Goal: Task Accomplishment & Management: Use online tool/utility

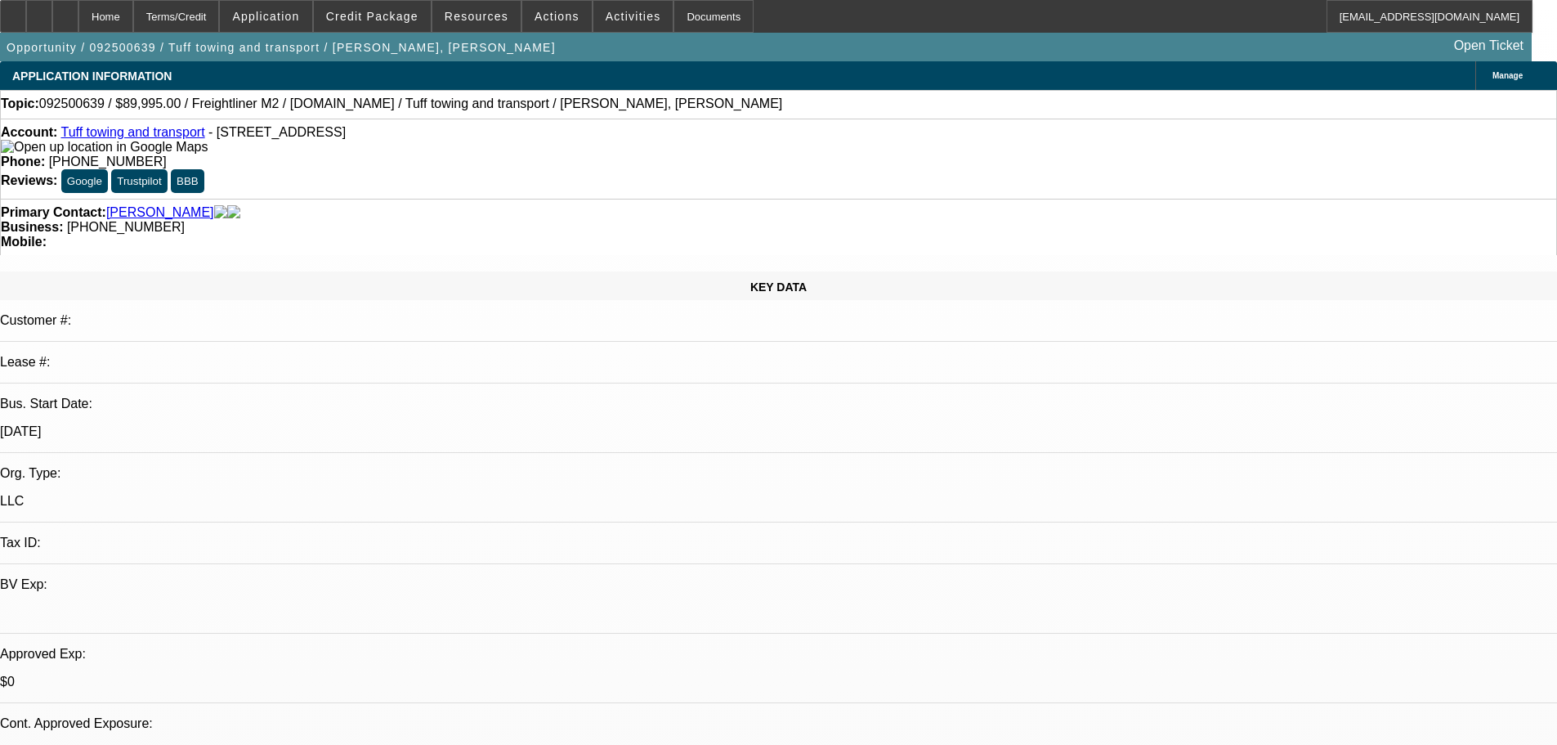
select select "0"
select select "2"
select select "0.1"
select select "4"
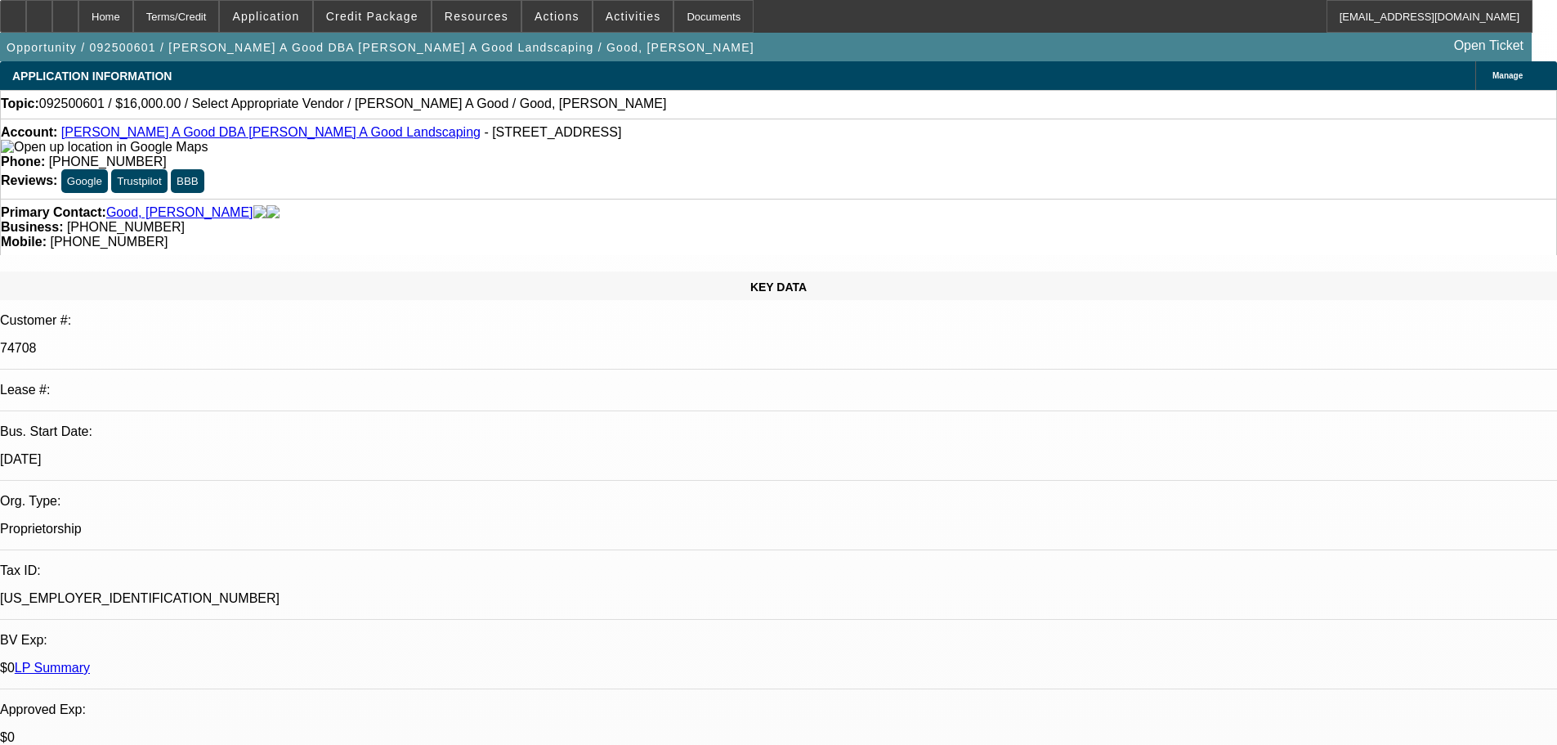
select select "0"
select select "2"
select select "0.1"
select select "4"
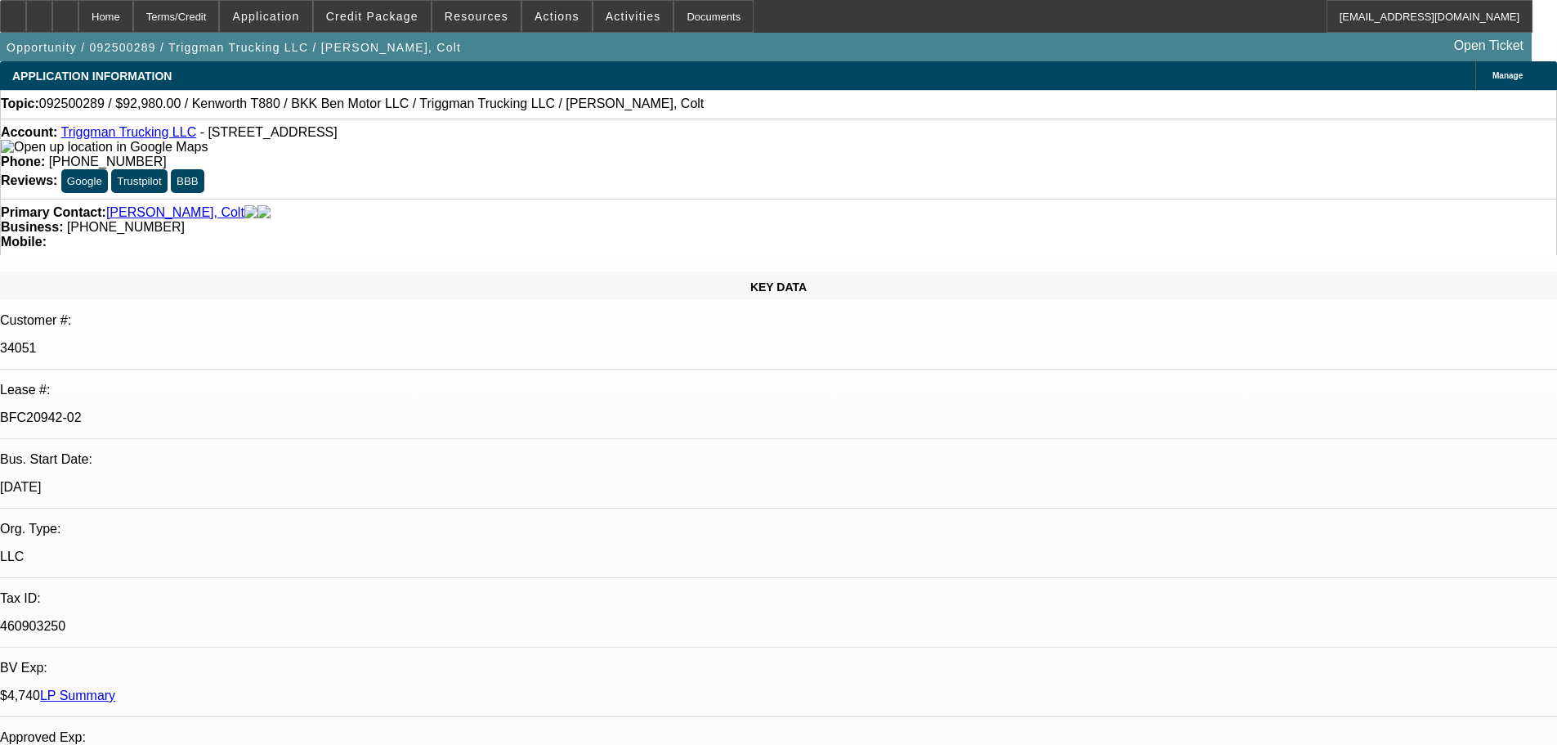
select select "0"
select select "2"
select select "0"
select select "6"
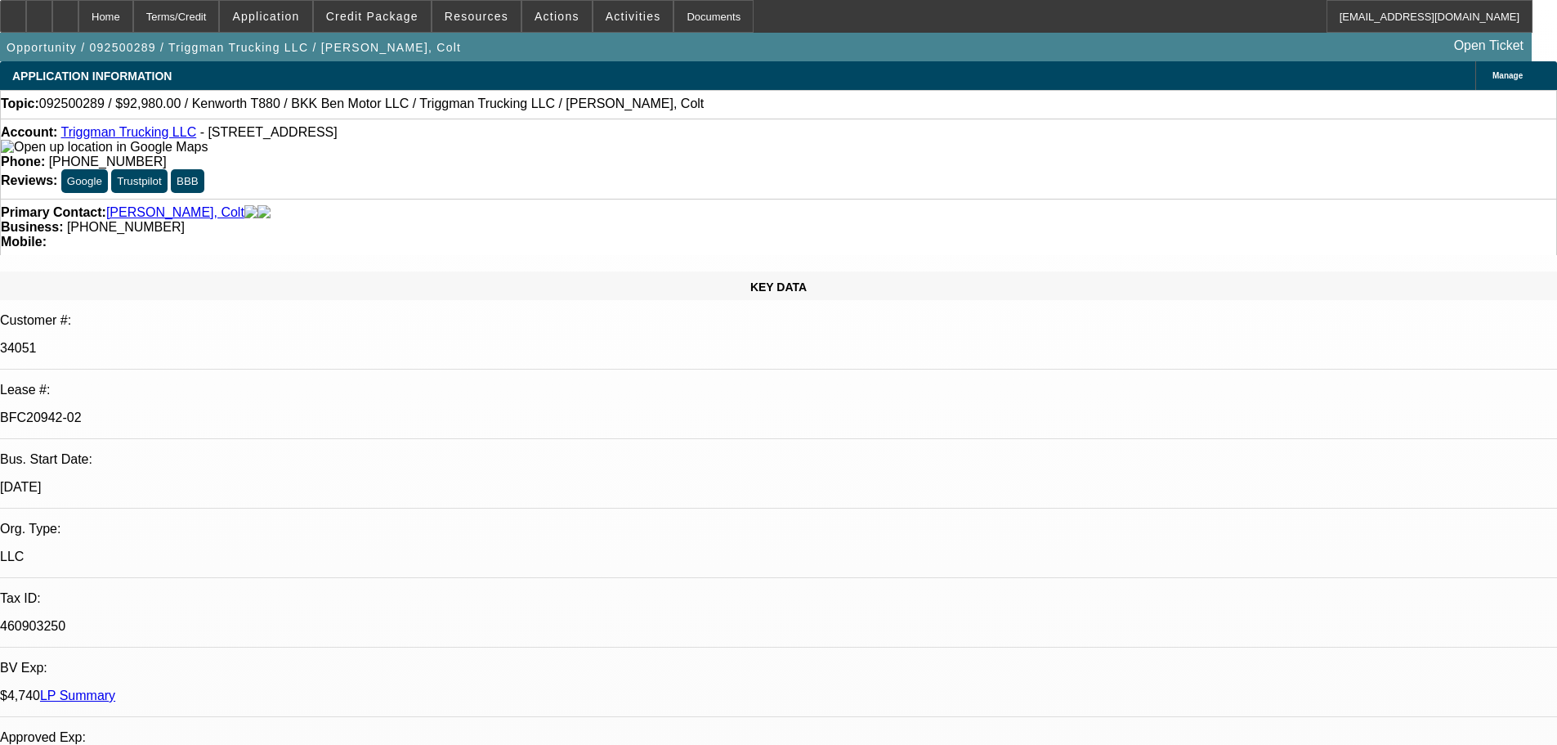
select select "0"
select select "2"
select select "0"
select select "6"
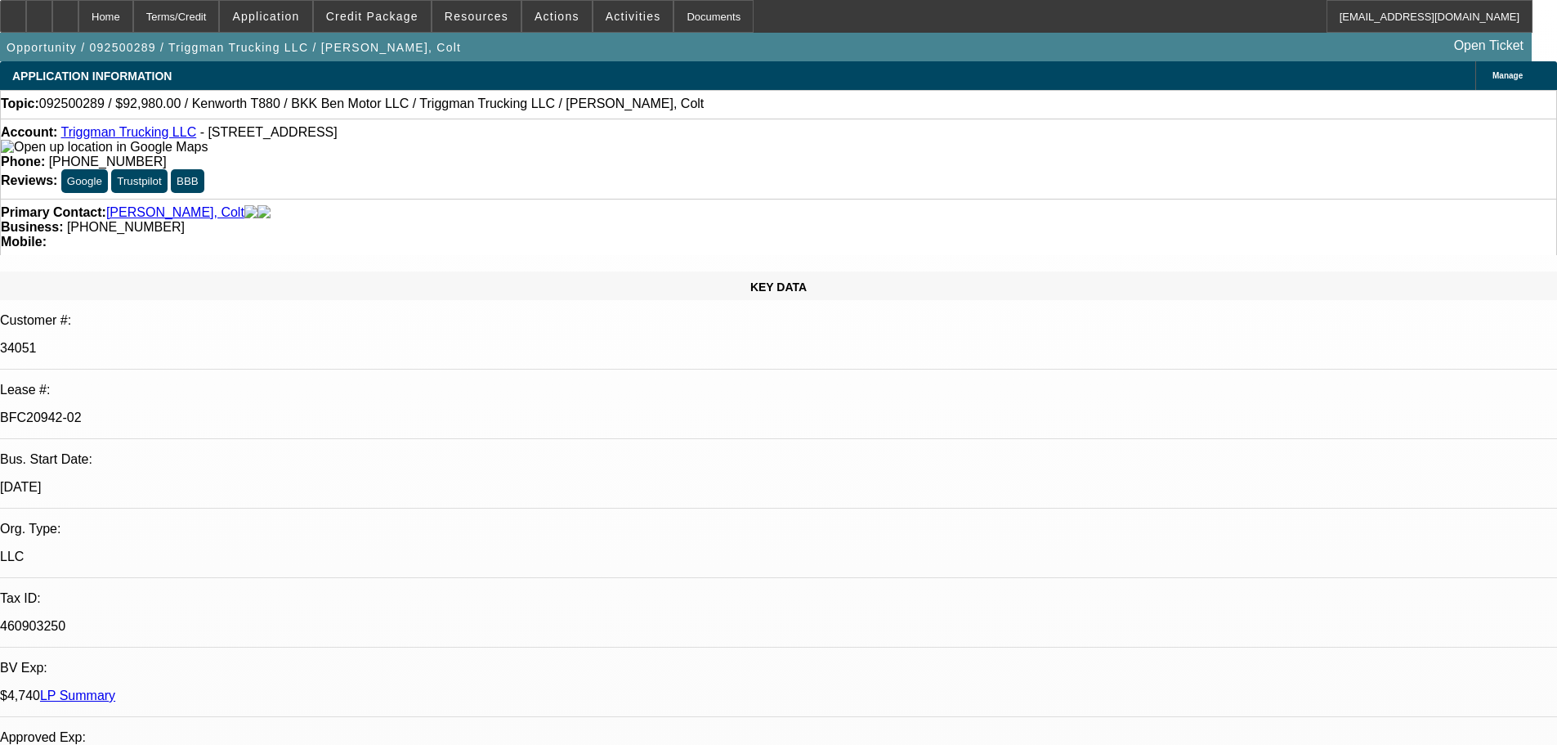
select select "0"
select select "2"
select select "0"
select select "6"
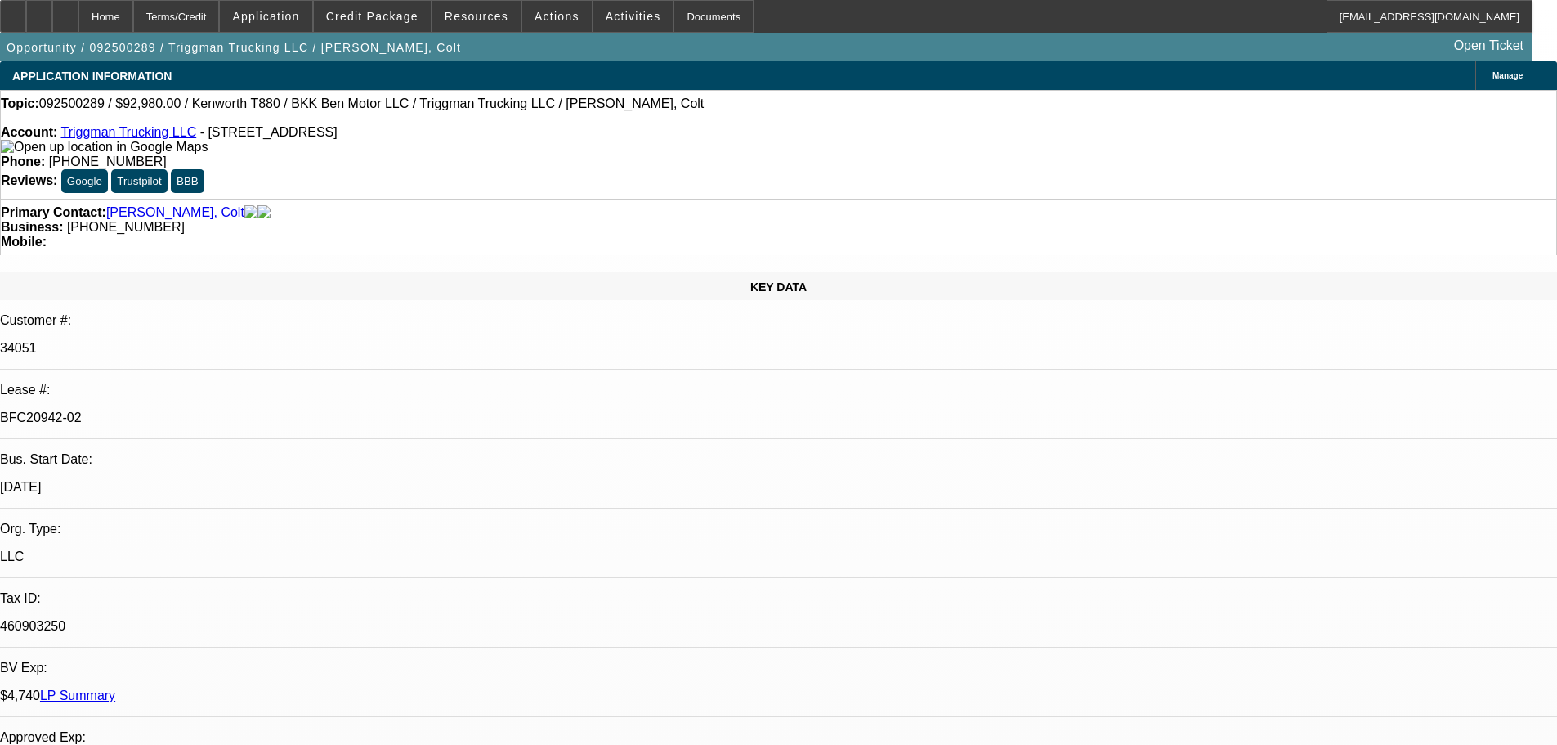
select select "0"
select select "2"
select select "0.1"
select select "4"
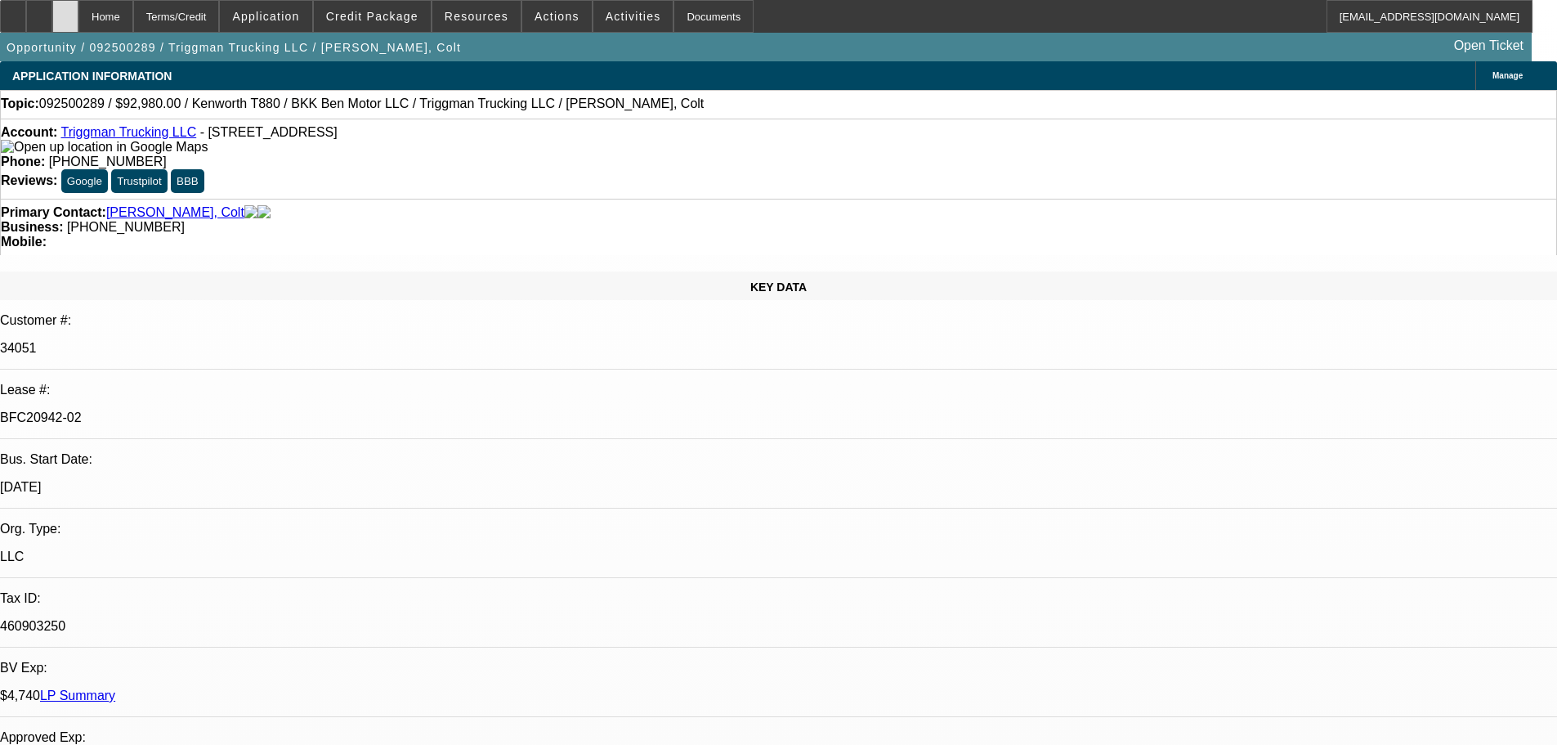
click at [78, 19] on div at bounding box center [65, 16] width 26 height 33
select select "0"
select select "2"
select select "0"
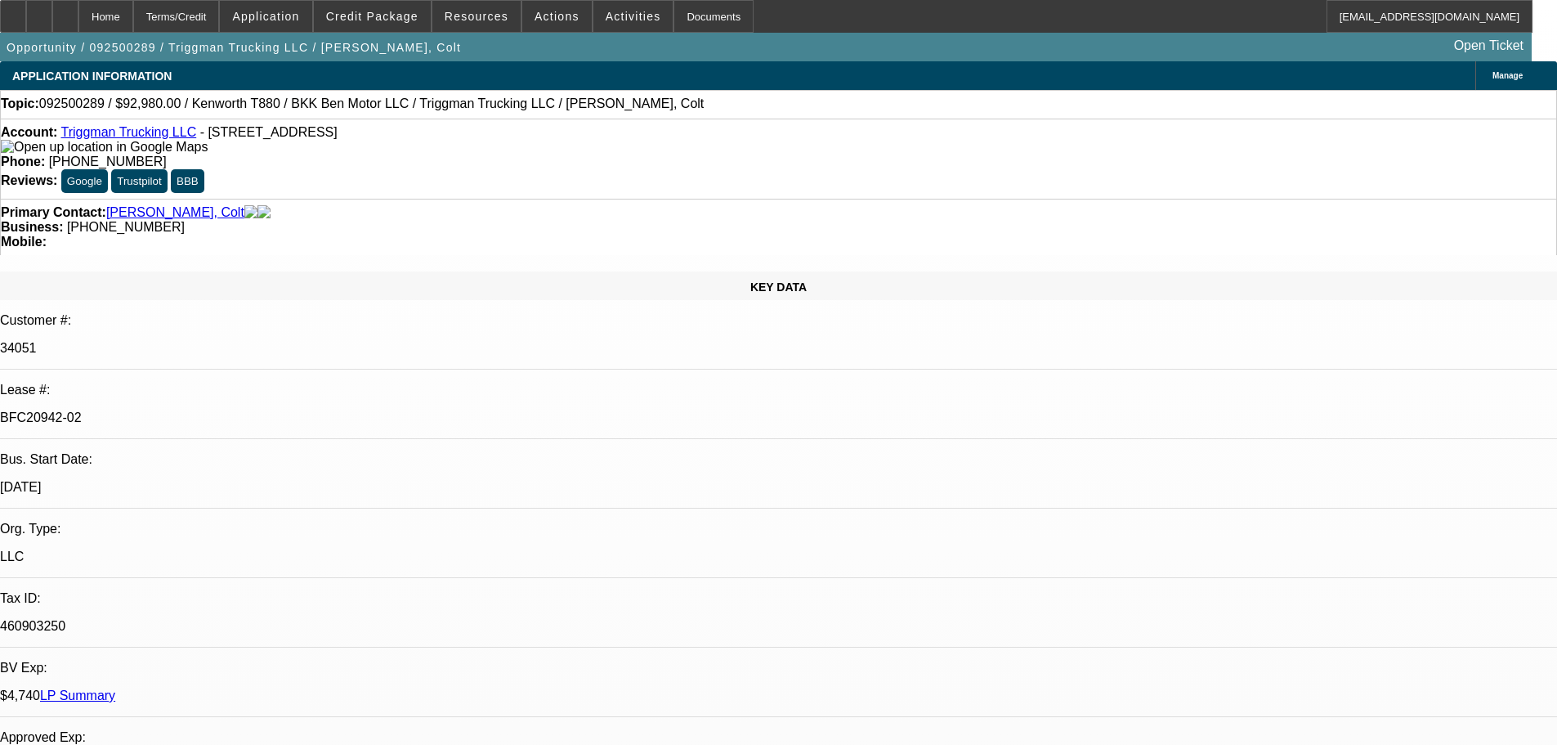
select select "6"
select select "0"
select select "2"
select select "0"
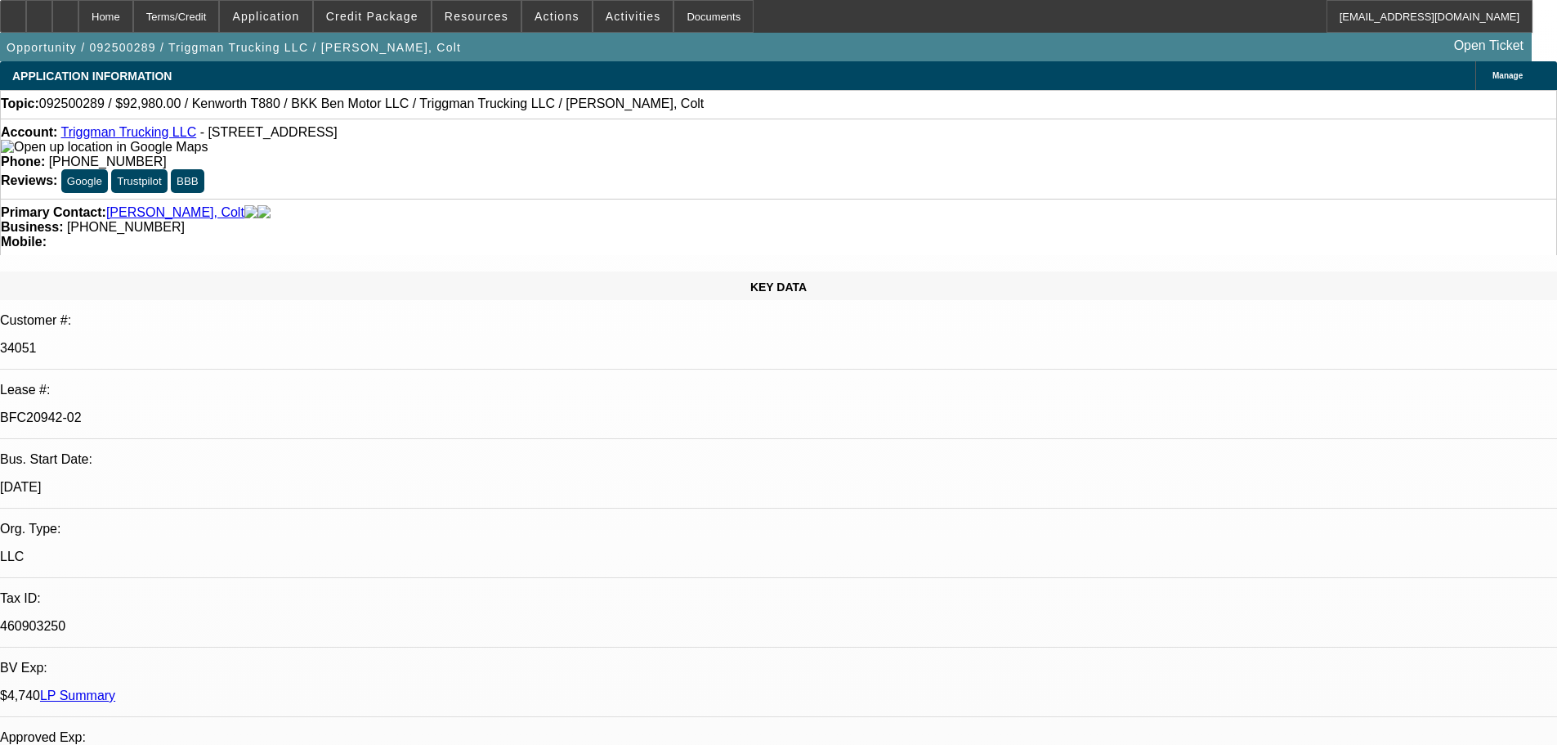
select select "6"
select select "0"
select select "2"
select select "0"
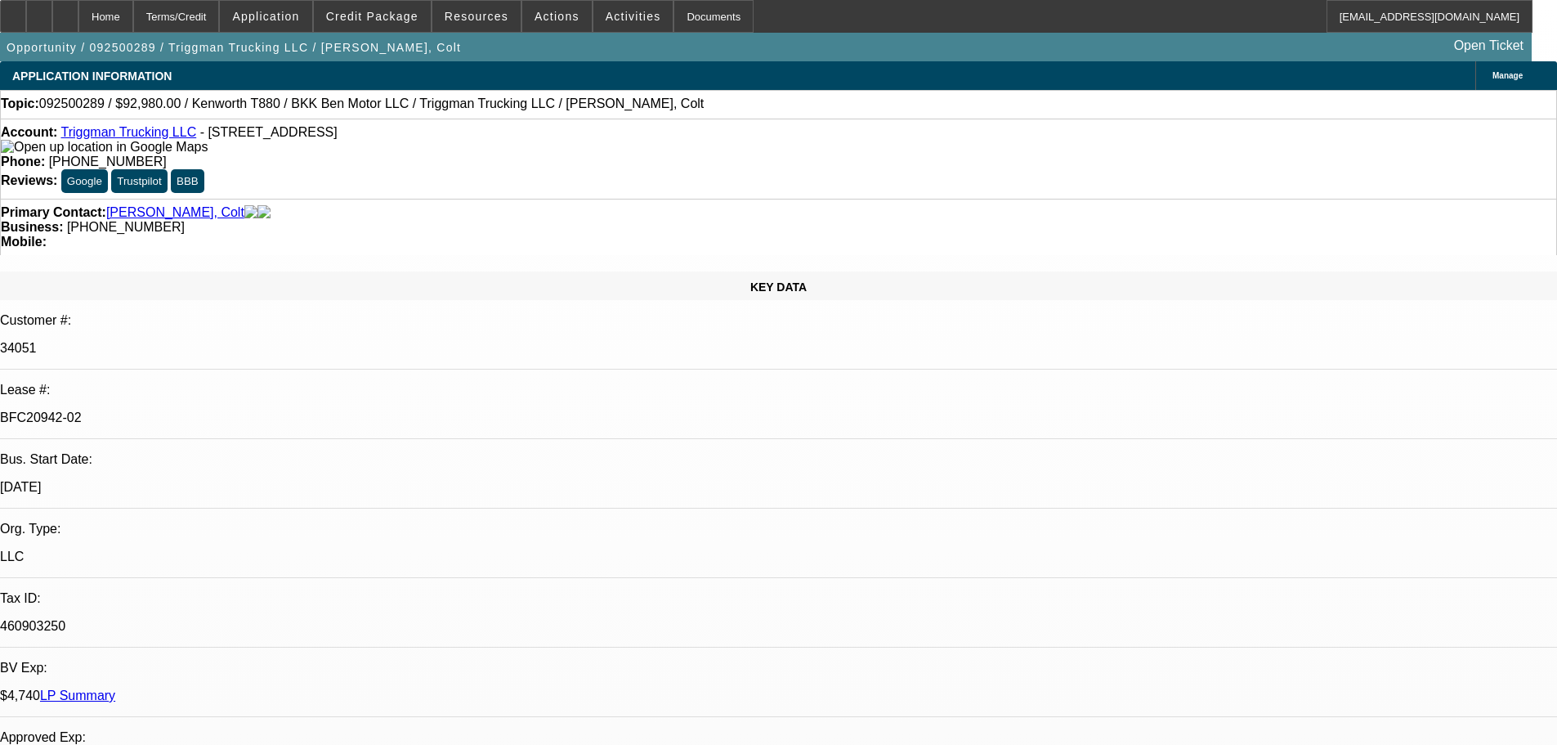
select select "6"
select select "0"
select select "2"
select select "0.1"
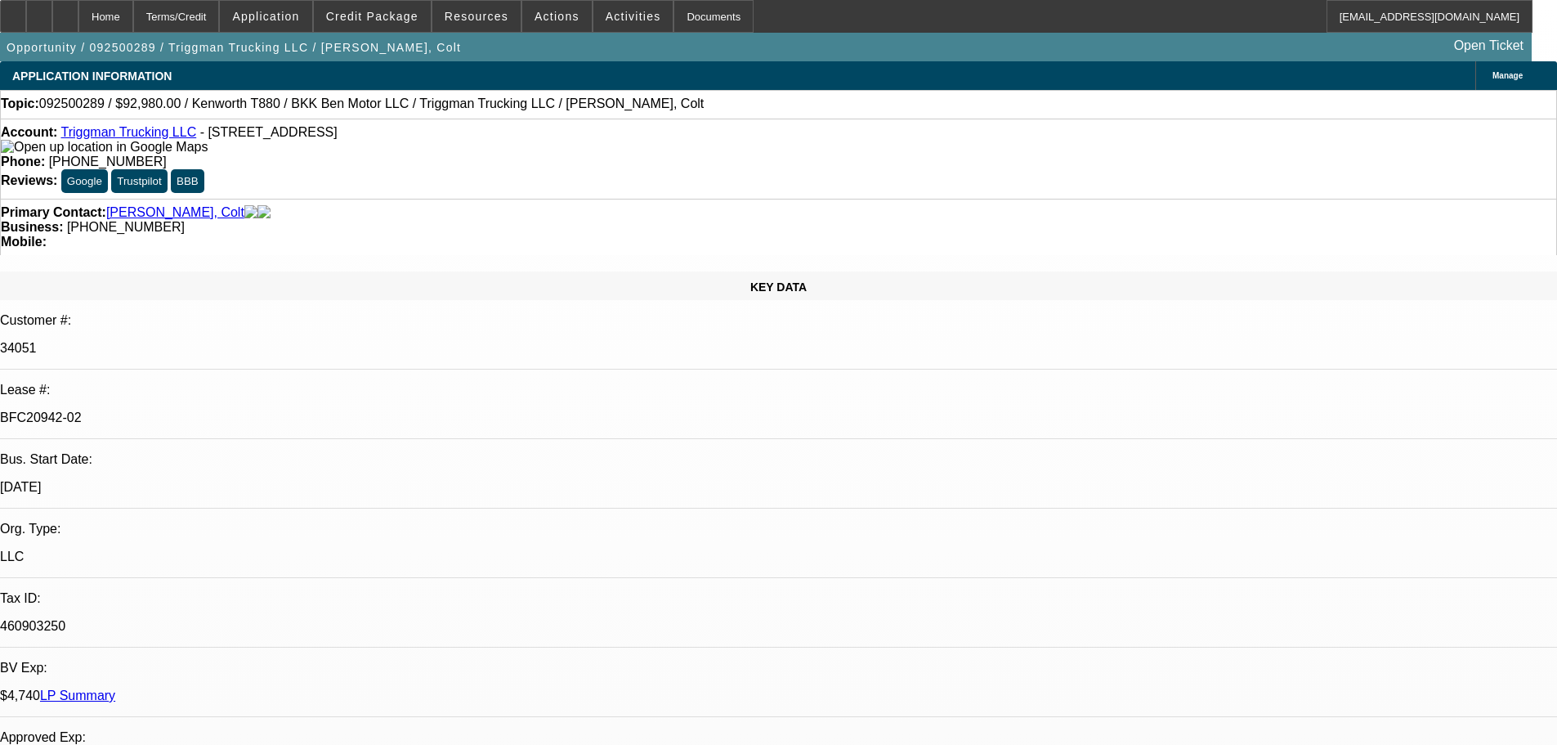
select select "4"
click at [78, 20] on div at bounding box center [65, 16] width 26 height 33
select select "0"
select select "2"
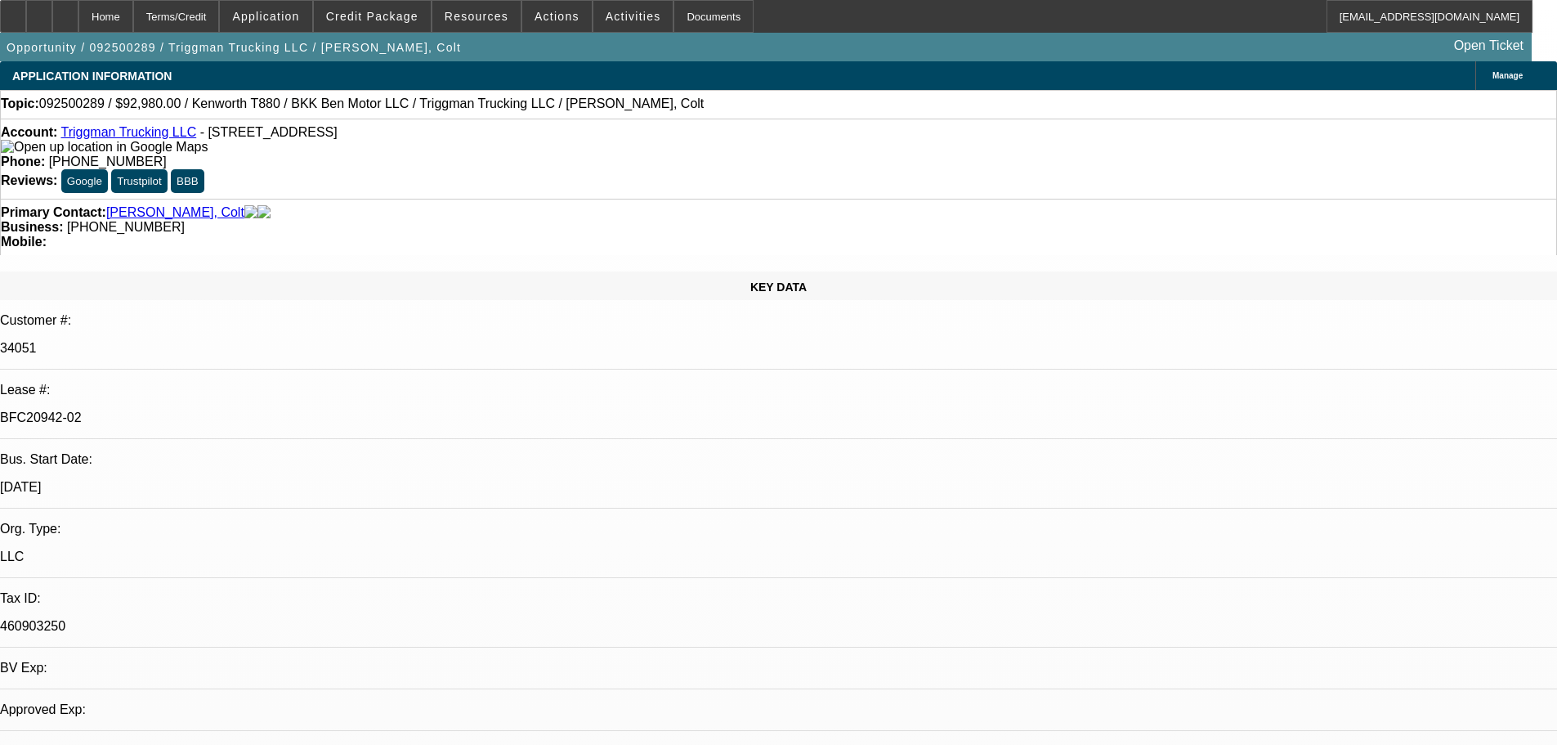
select select "0"
select select "6"
select select "0"
select select "2"
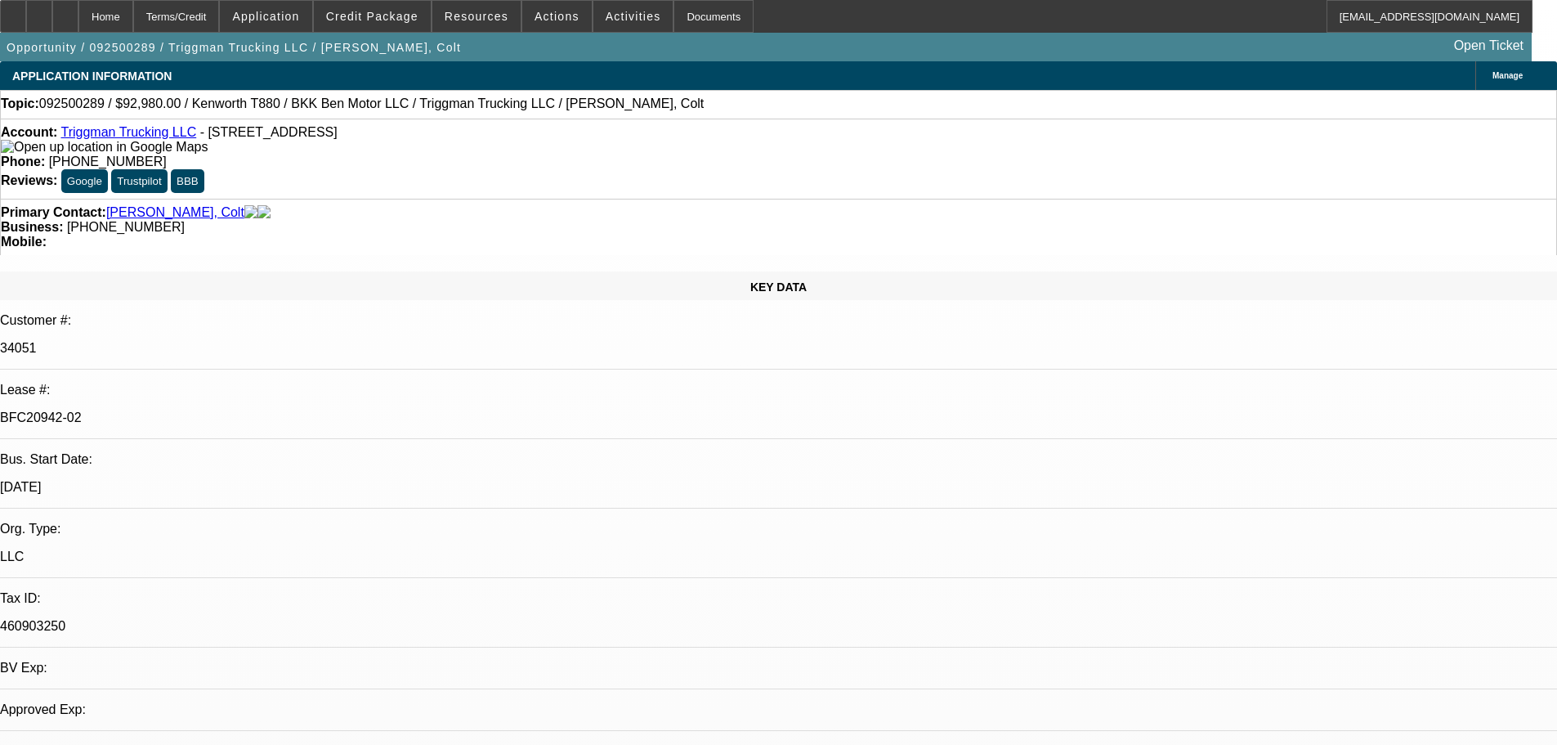
select select "0"
select select "6"
select select "0"
select select "2"
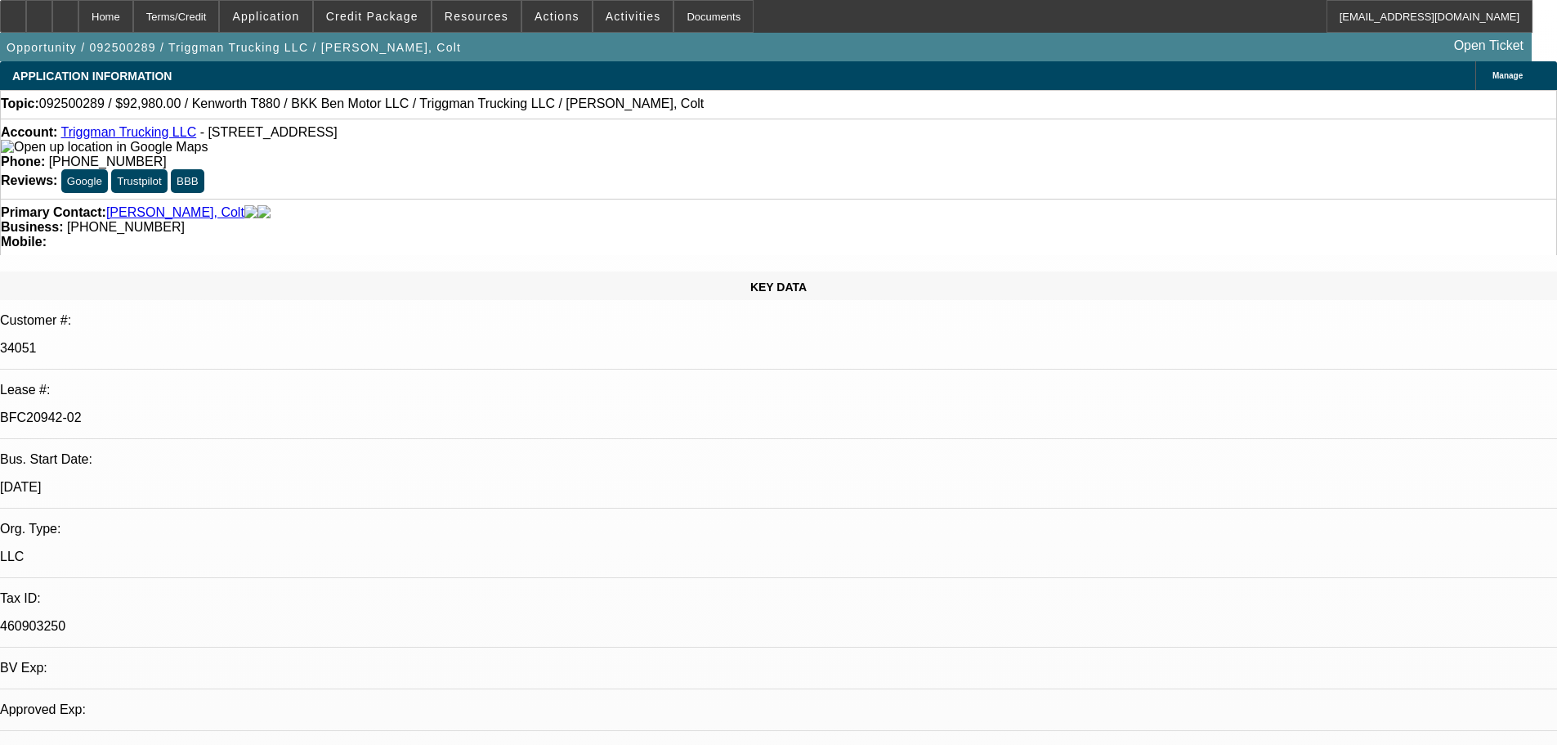
select select "0"
select select "6"
select select "0"
select select "2"
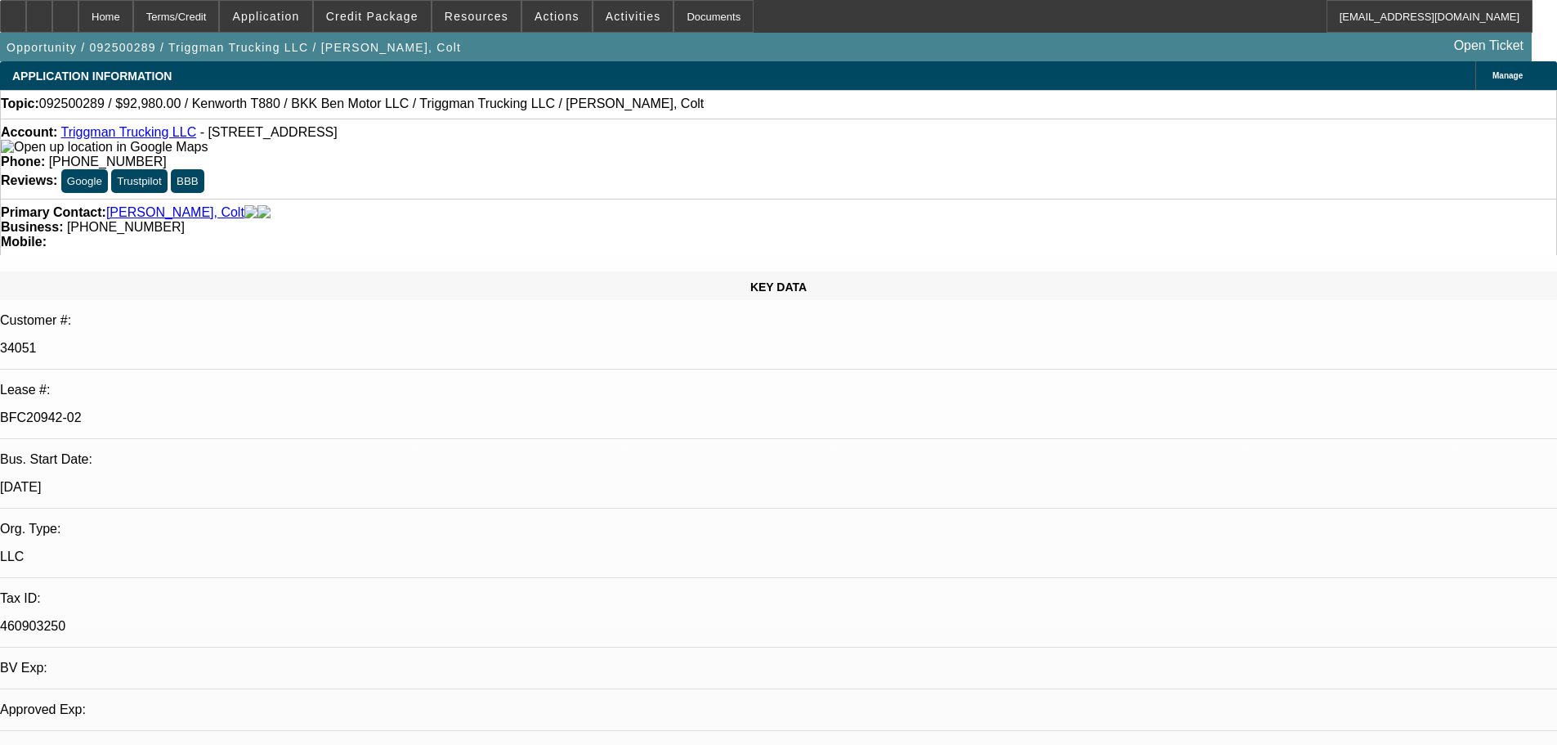
select select "0.1"
select select "4"
click at [26, 7] on div at bounding box center [13, 16] width 26 height 33
